Goal: Find specific fact: Find specific fact

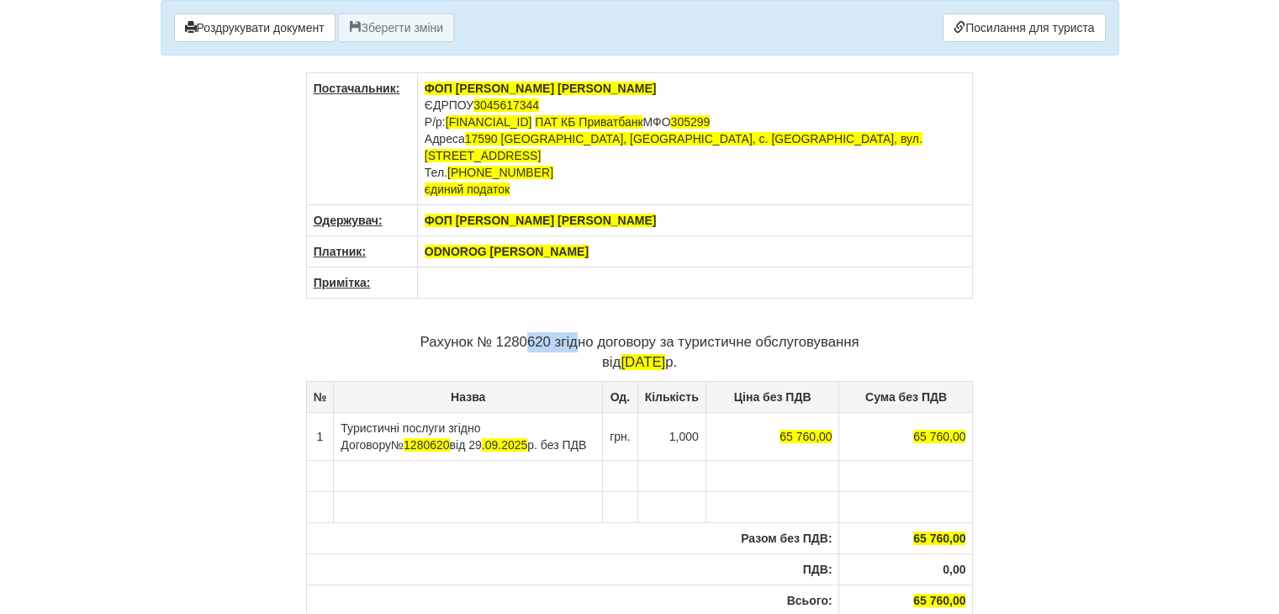
drag, startPoint x: 548, startPoint y: 322, endPoint x: 496, endPoint y: 320, distance: 52.2
click at [493, 332] on p "Рахунок № 1280620 згідно договору за туристичне обслуговування від 29.09.2025 р." at bounding box center [640, 352] width 668 height 40
copy p "1280620"
click at [570, 332] on p "Рахунок № 1280620 згідно договору за туристичне обслуговування від 29.09.2025 р." at bounding box center [640, 352] width 668 height 40
click at [545, 332] on p "Рахунок № 1280620 згідно договору за туристичне обслуговування від 29.09.2025 р." at bounding box center [640, 352] width 668 height 40
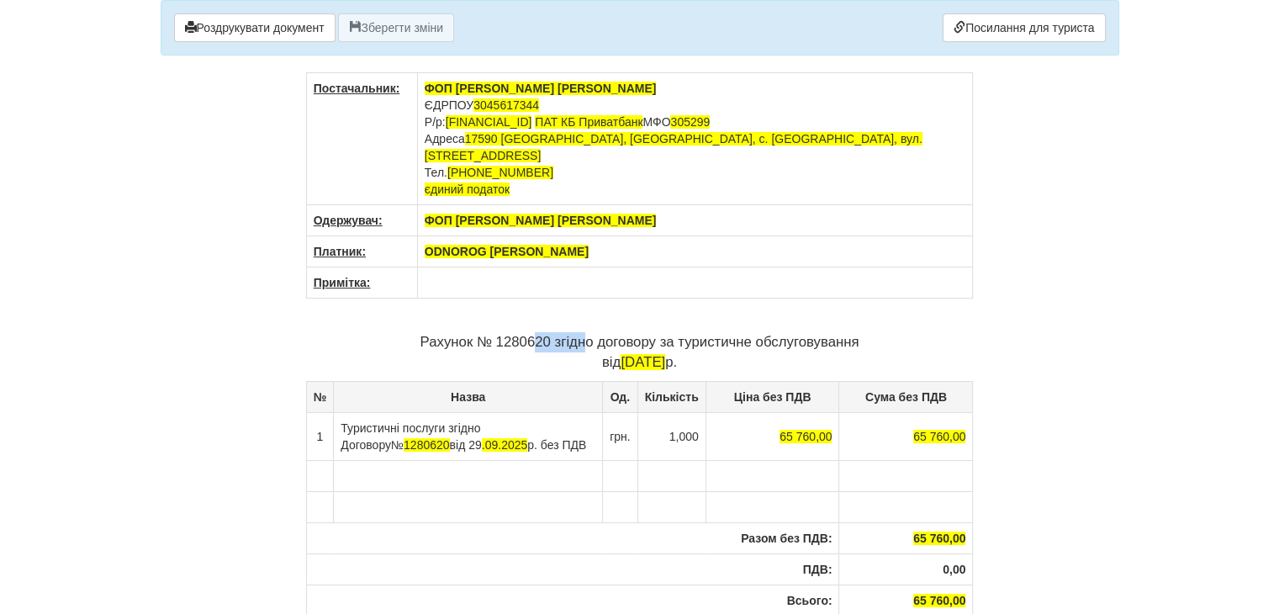
drag, startPoint x: 556, startPoint y: 320, endPoint x: 495, endPoint y: 325, distance: 61.5
click at [495, 332] on p "Рахунок № 1280620 згідно договору за туристичне обслуговування від 29.09.2025 р." at bounding box center [640, 352] width 668 height 40
copy p "1280620"
